Goal: Task Accomplishment & Management: Use online tool/utility

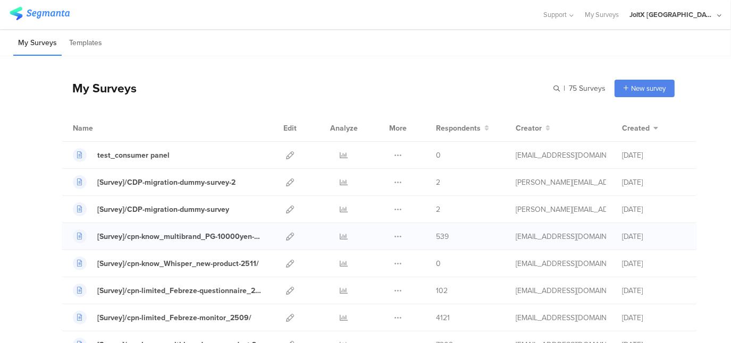
scroll to position [53, 0]
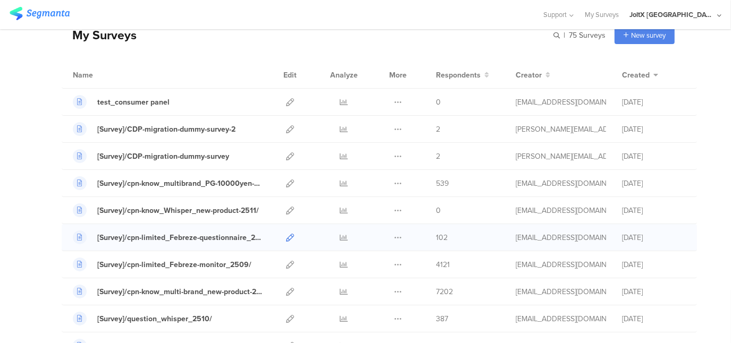
click at [286, 237] on icon at bounding box center [290, 238] width 8 height 8
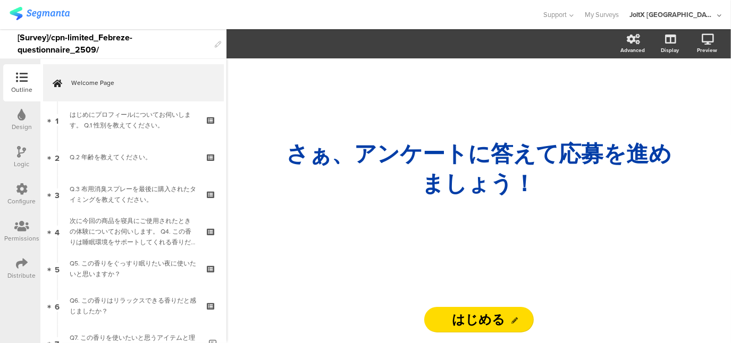
click at [23, 260] on icon at bounding box center [22, 264] width 12 height 12
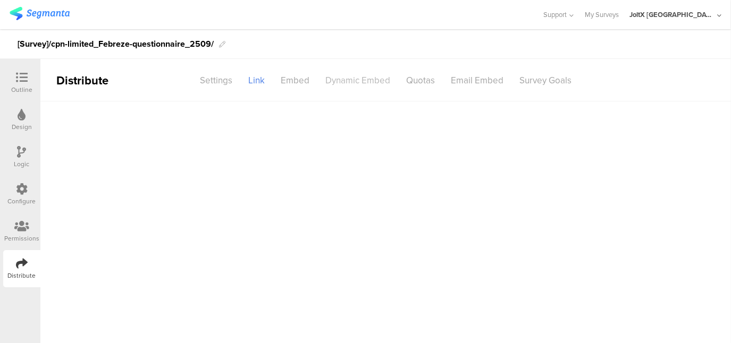
click at [365, 79] on div "Dynamic Embed" at bounding box center [357, 80] width 81 height 19
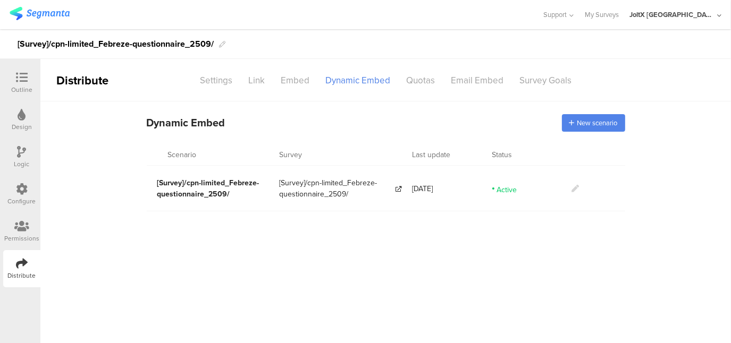
click at [700, 105] on section "Dynamic Embed Code Dynamic Embed New scenario" at bounding box center [385, 123] width 691 height 43
click at [576, 187] on icon at bounding box center [575, 188] width 7 height 7
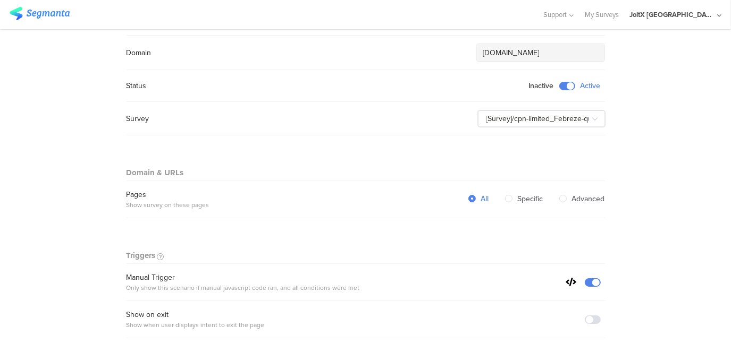
scroll to position [213, 0]
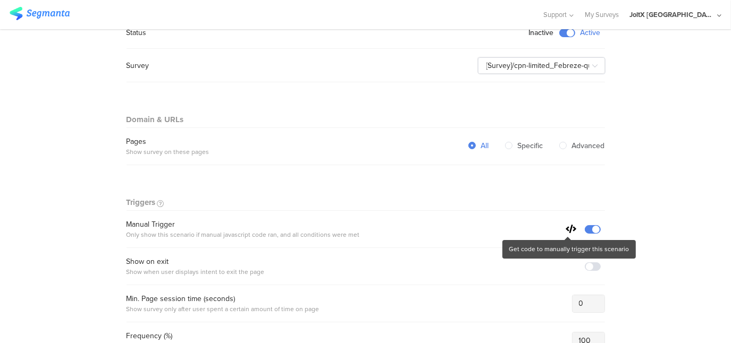
click at [567, 227] on icon at bounding box center [571, 229] width 11 height 9
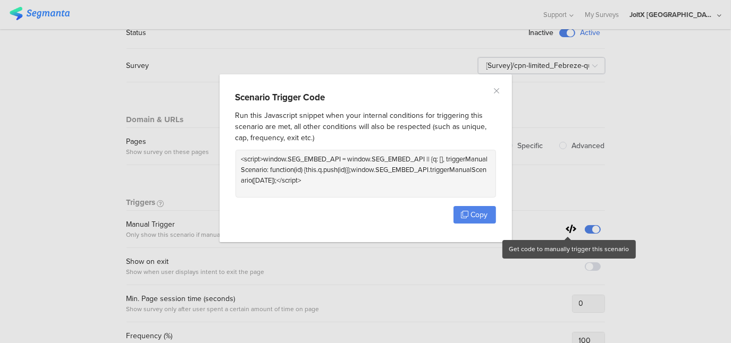
click at [668, 180] on div "Scenario Trigger Code Run this Javascript snippet when your internal conditions…" at bounding box center [365, 171] width 731 height 343
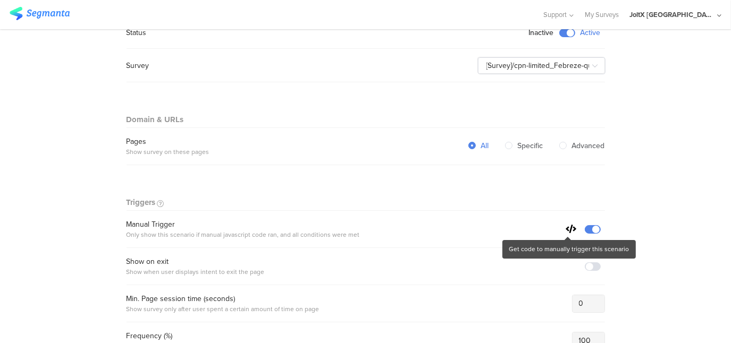
click at [570, 226] on icon at bounding box center [571, 229] width 11 height 9
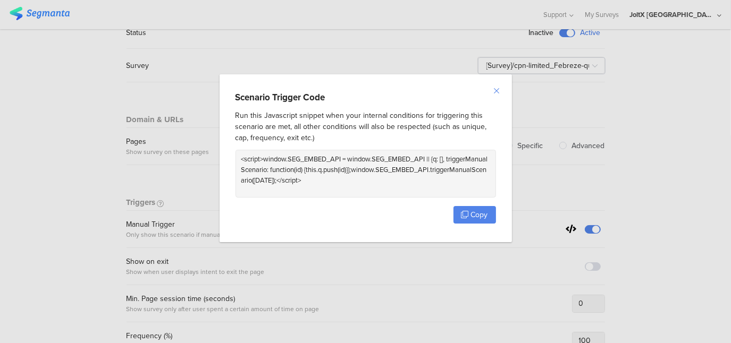
click at [495, 90] on icon "Close" at bounding box center [497, 91] width 9 height 9
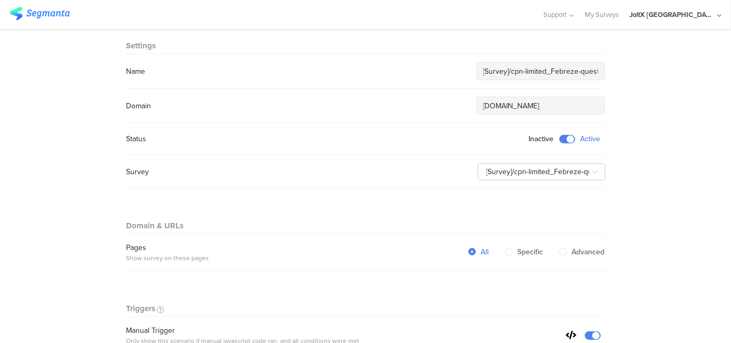
scroll to position [159, 0]
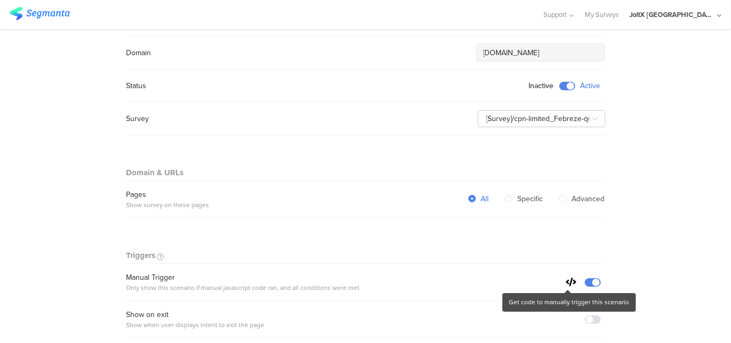
click at [566, 282] on icon at bounding box center [571, 282] width 11 height 9
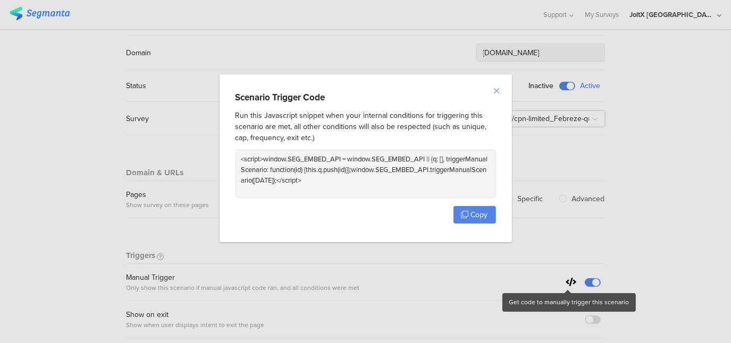
click at [498, 89] on icon "Close" at bounding box center [497, 91] width 9 height 9
